Goal: Check status: Check status

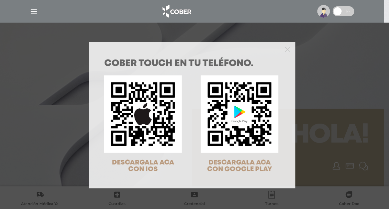
click at [287, 49] on div at bounding box center [192, 48] width 206 height 13
click at [285, 49] on icon "Close" at bounding box center [287, 49] width 5 height 5
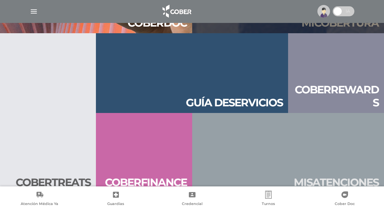
scroll to position [719, 0]
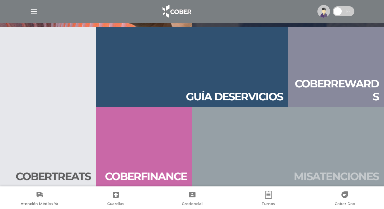
click at [318, 177] on h2 "Mis aten ciones" at bounding box center [336, 176] width 85 height 13
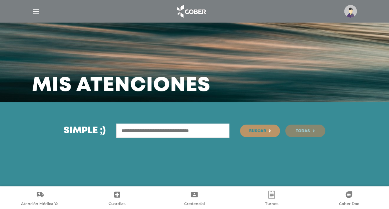
click at [298, 130] on span "Todas" at bounding box center [303, 132] width 14 height 4
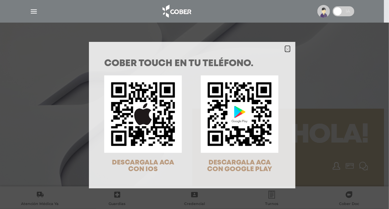
click at [285, 50] on polygon "Close" at bounding box center [287, 49] width 5 height 5
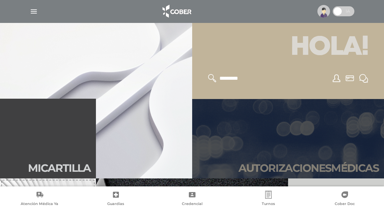
scroll to position [100, 0]
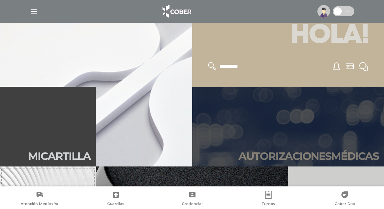
click at [278, 121] on link "Autori zaciones médicas" at bounding box center [288, 127] width 192 height 80
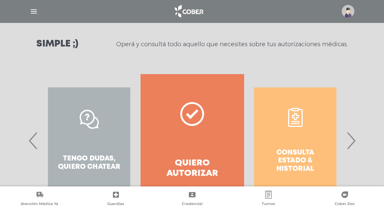
scroll to position [100, 0]
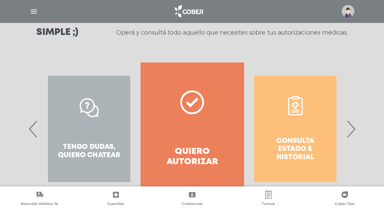
click at [34, 129] on span "‹" at bounding box center [33, 129] width 13 height 36
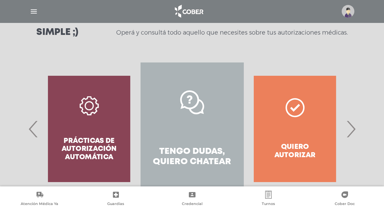
click at [354, 132] on span "›" at bounding box center [350, 129] width 13 height 36
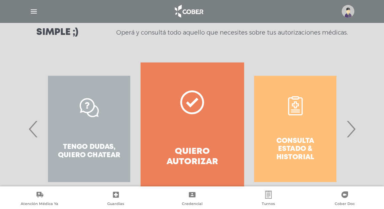
click at [354, 132] on span "›" at bounding box center [350, 129] width 13 height 36
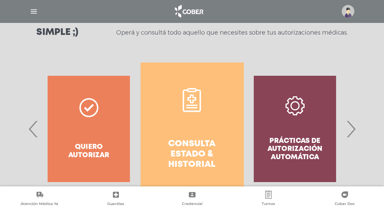
click at [214, 149] on h4 "Consulta estado & historial" at bounding box center [191, 154] width 79 height 31
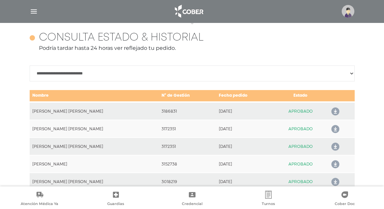
scroll to position [296, 0]
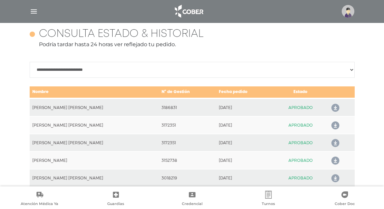
click at [332, 108] on icon at bounding box center [334, 108] width 11 height 11
